Goal: Information Seeking & Learning: Learn about a topic

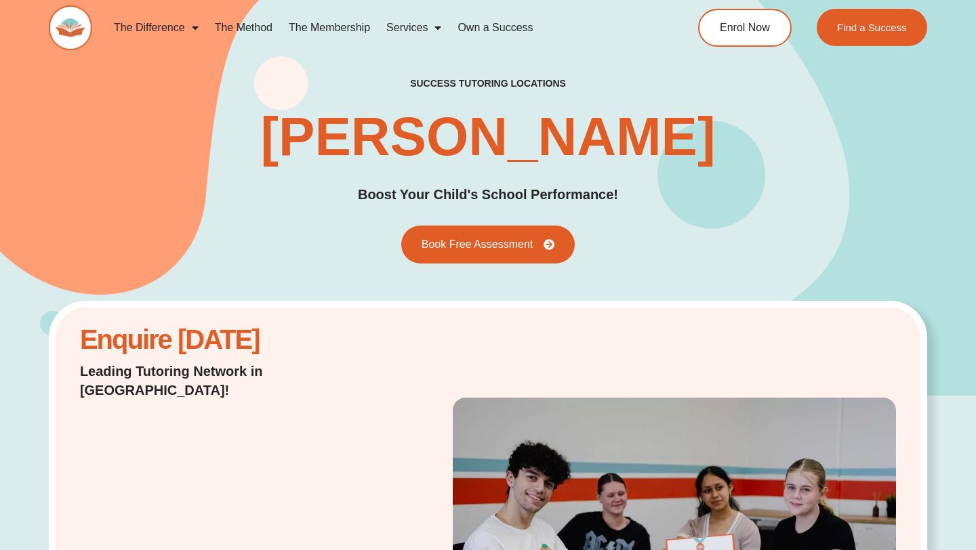
click at [528, 33] on link "Own a Success" at bounding box center [495, 27] width 92 height 31
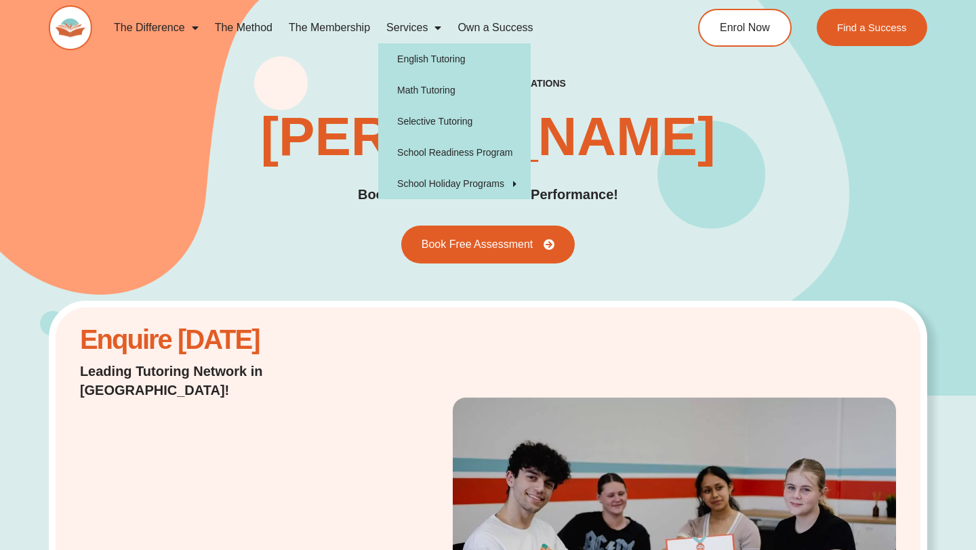
click at [430, 31] on span "Menu" at bounding box center [435, 28] width 14 height 24
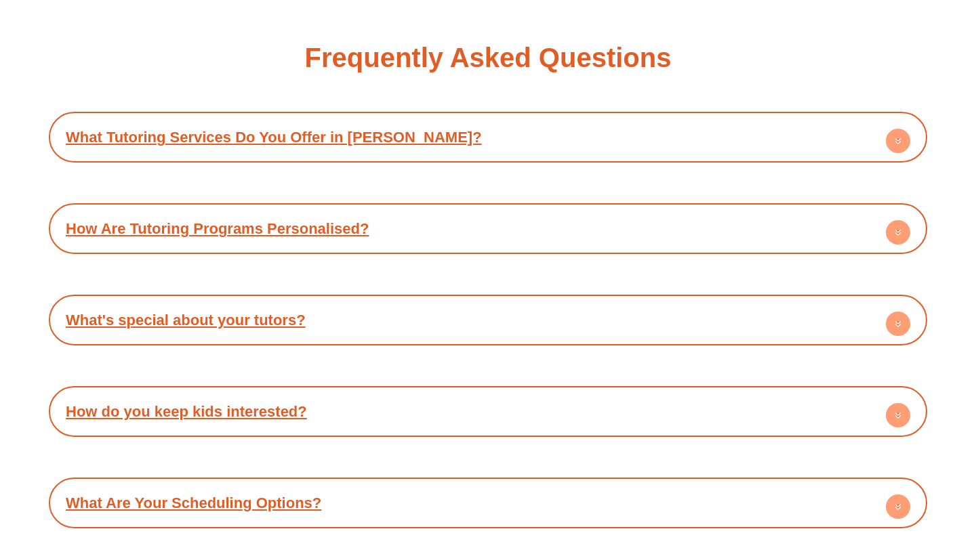
scroll to position [7620, 0]
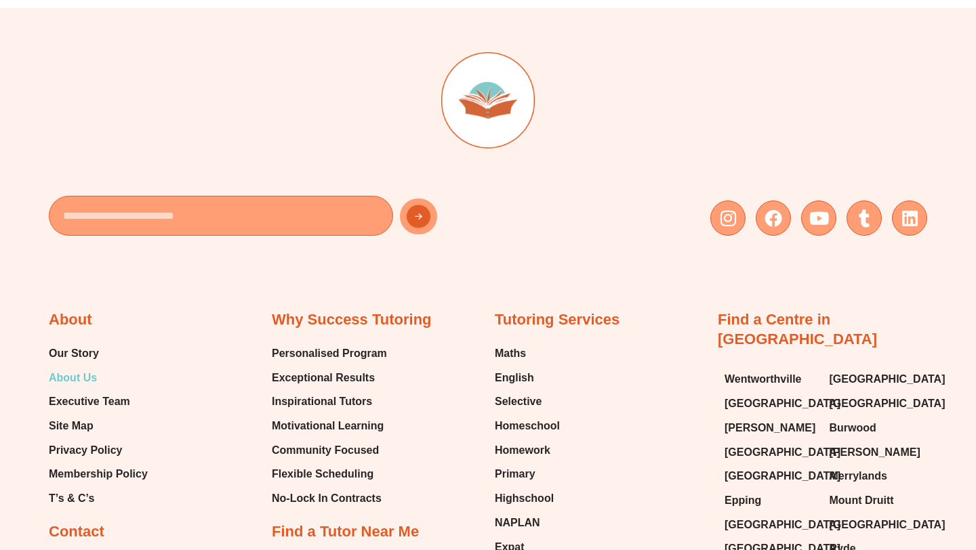
click at [105, 368] on link "About Us" at bounding box center [98, 378] width 99 height 20
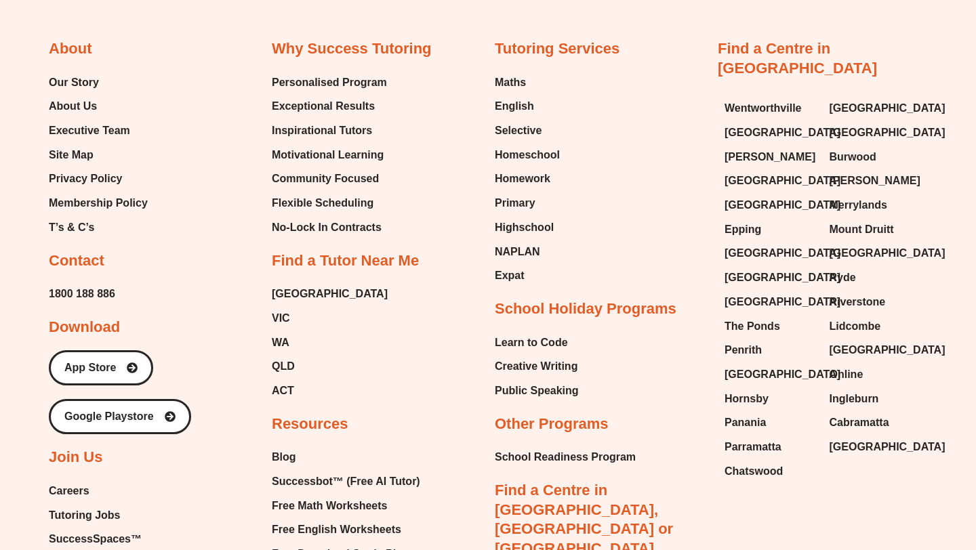
scroll to position [2936, 0]
click at [75, 297] on span "1800 188 886" at bounding box center [82, 295] width 66 height 20
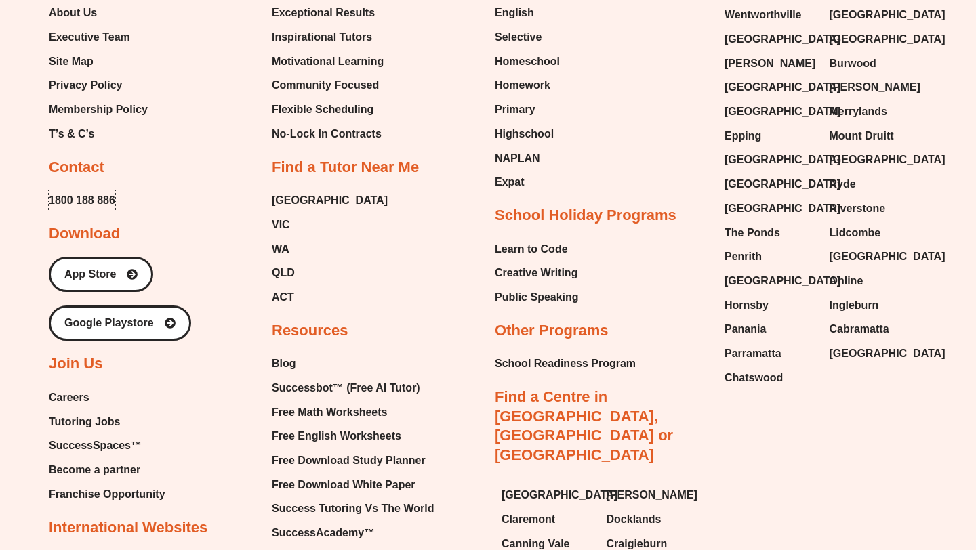
scroll to position [3001, 0]
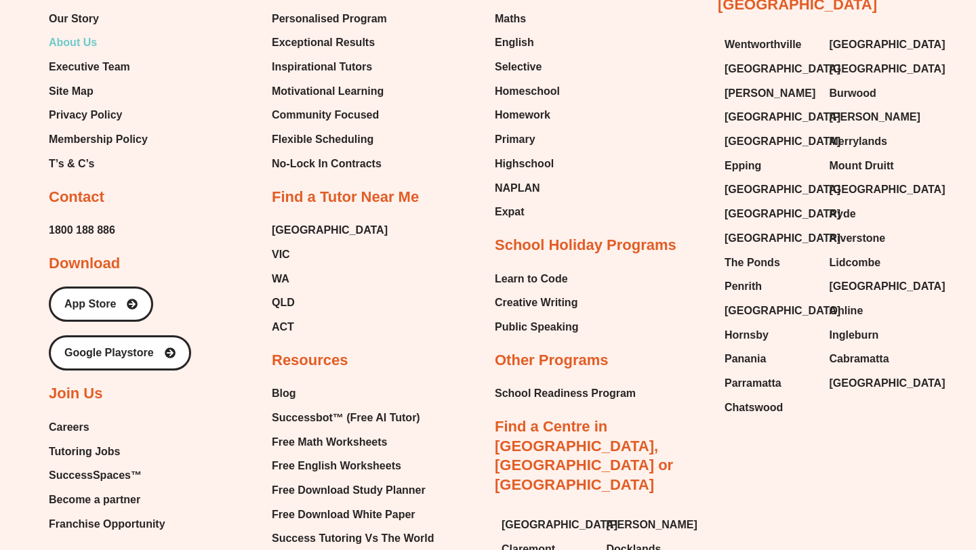
click at [80, 45] on span "About Us" at bounding box center [73, 43] width 48 height 20
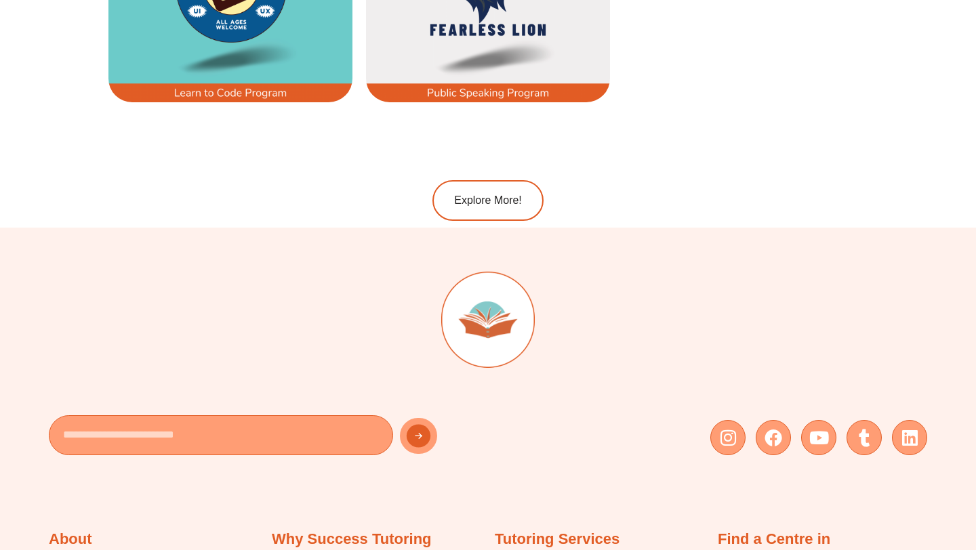
scroll to position [2563, 0]
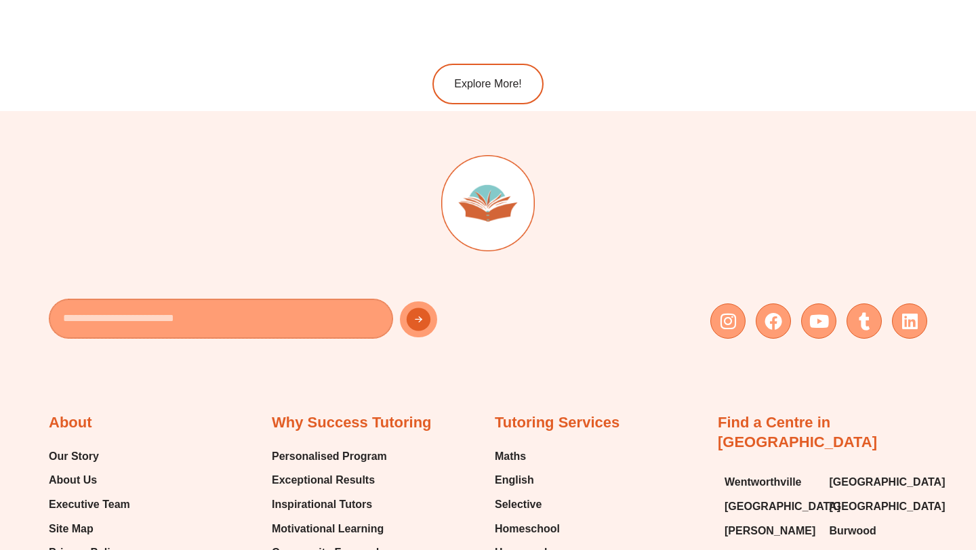
click at [341, 336] on input "Email" at bounding box center [221, 319] width 344 height 40
click at [906, 318] on icon at bounding box center [910, 321] width 18 height 18
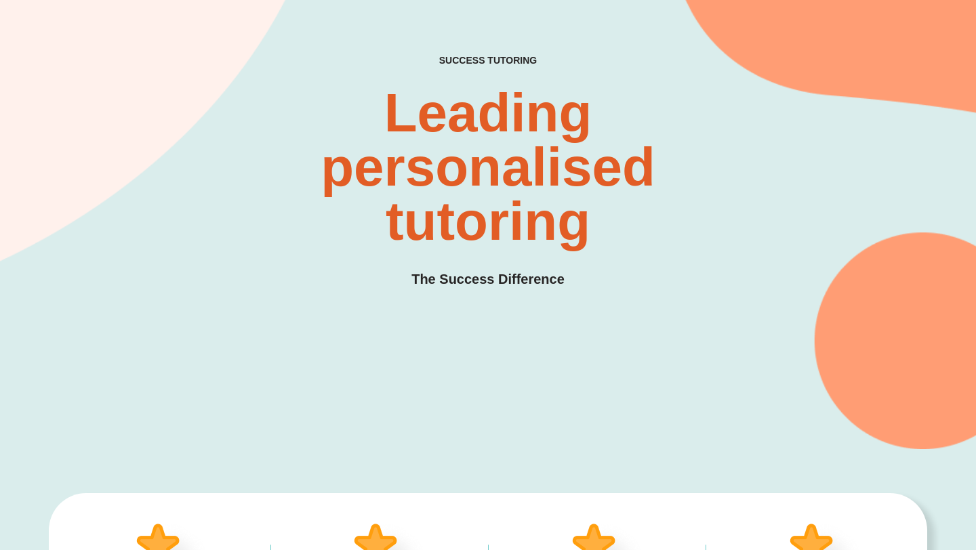
scroll to position [0, 0]
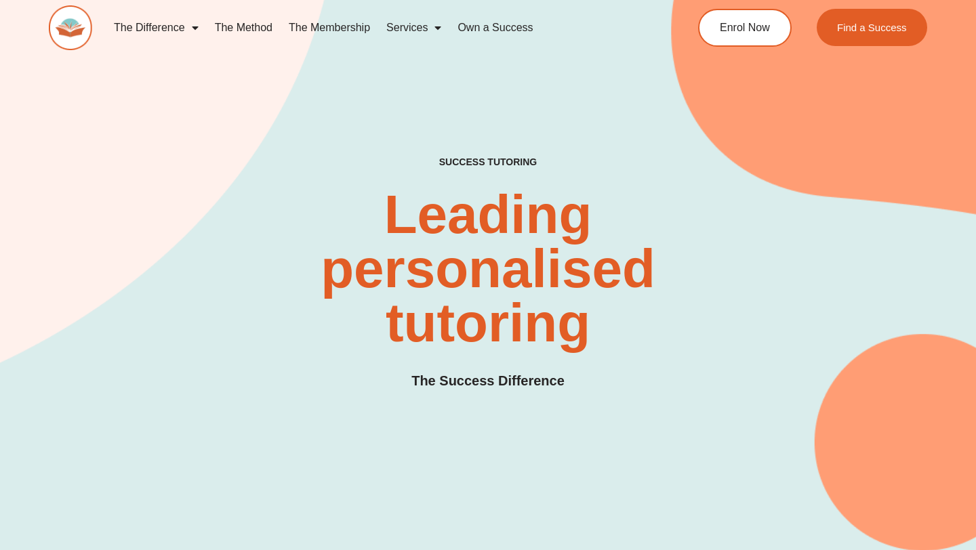
click at [161, 22] on link "The Difference" at bounding box center [156, 27] width 101 height 31
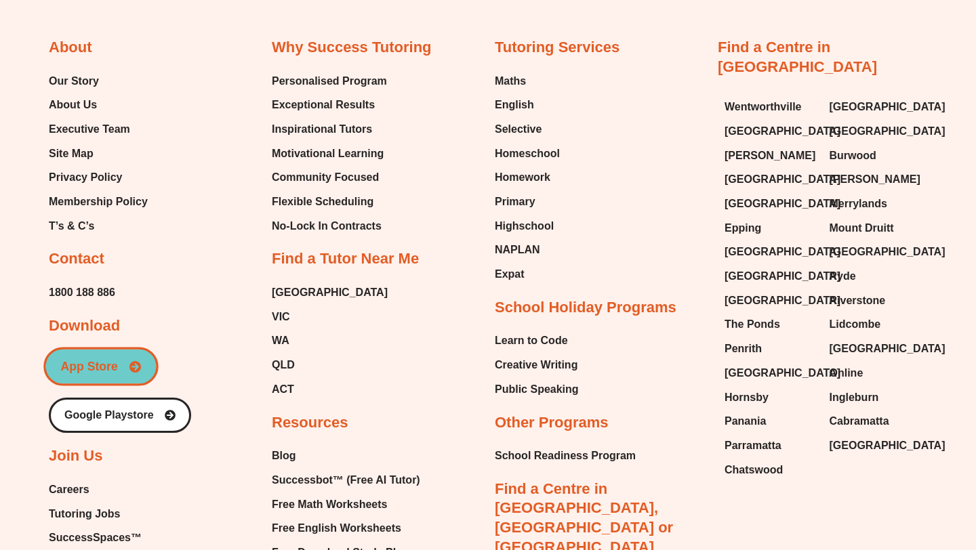
scroll to position [4195, 0]
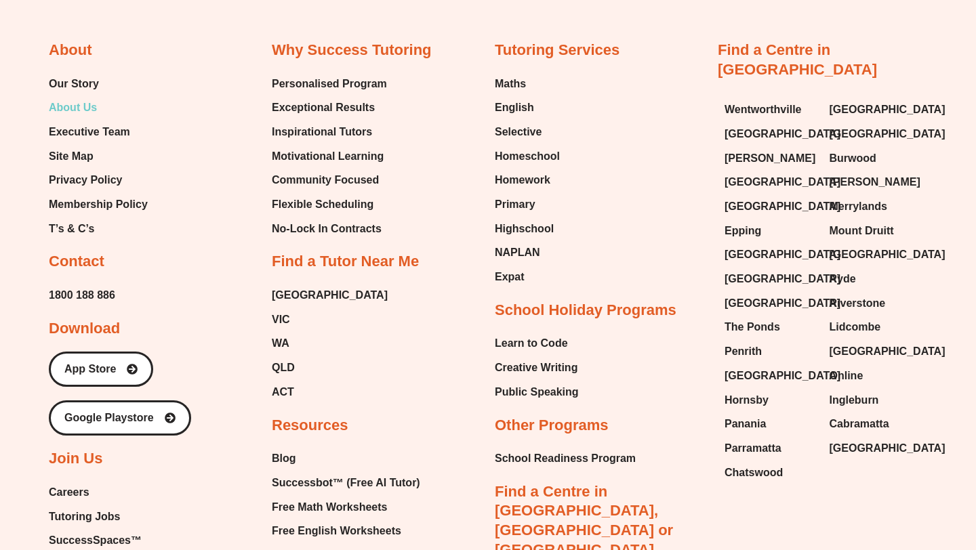
click at [76, 98] on span "About Us" at bounding box center [73, 108] width 48 height 20
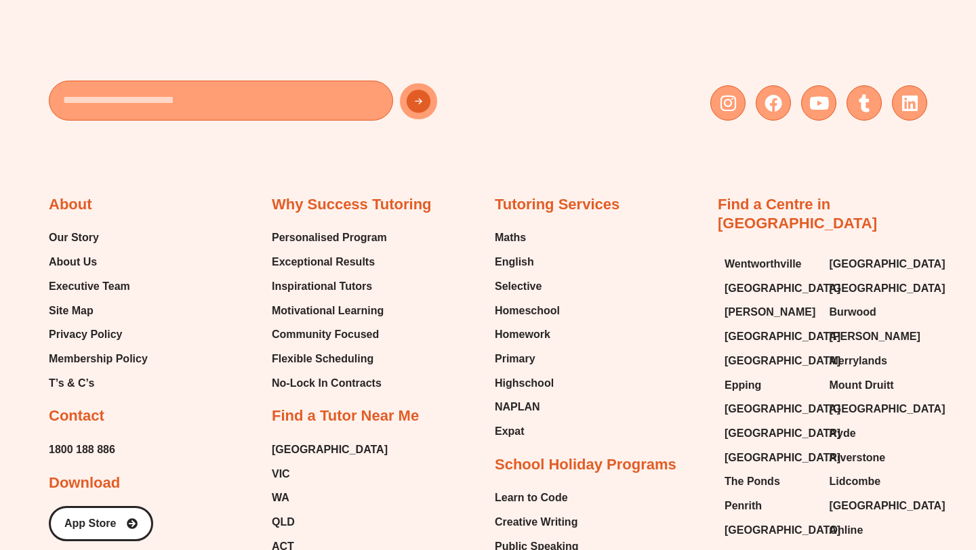
scroll to position [2816, 0]
